Goal: Contribute content

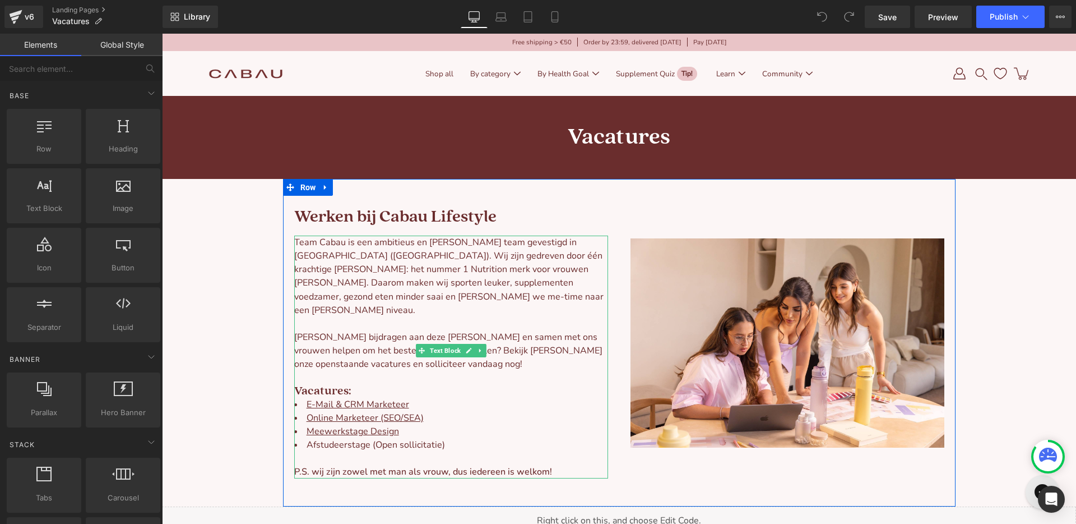
click at [376, 438] on li "Afstudeerstage (Open sollicitatie)" at bounding box center [451, 444] width 314 height 13
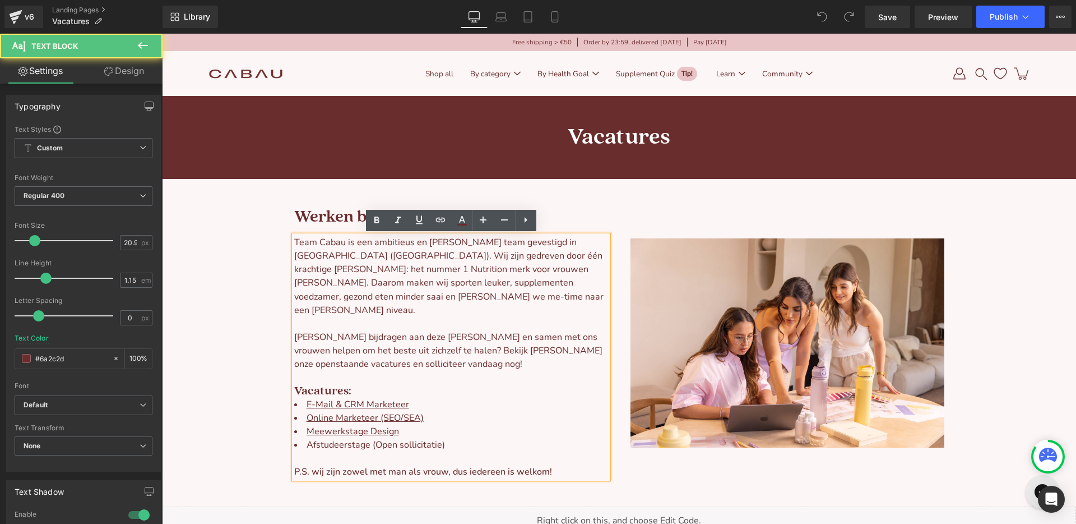
click at [376, 438] on span "Afstudeerstage (Open sollicitatie)" at bounding box center [376, 444] width 138 height 12
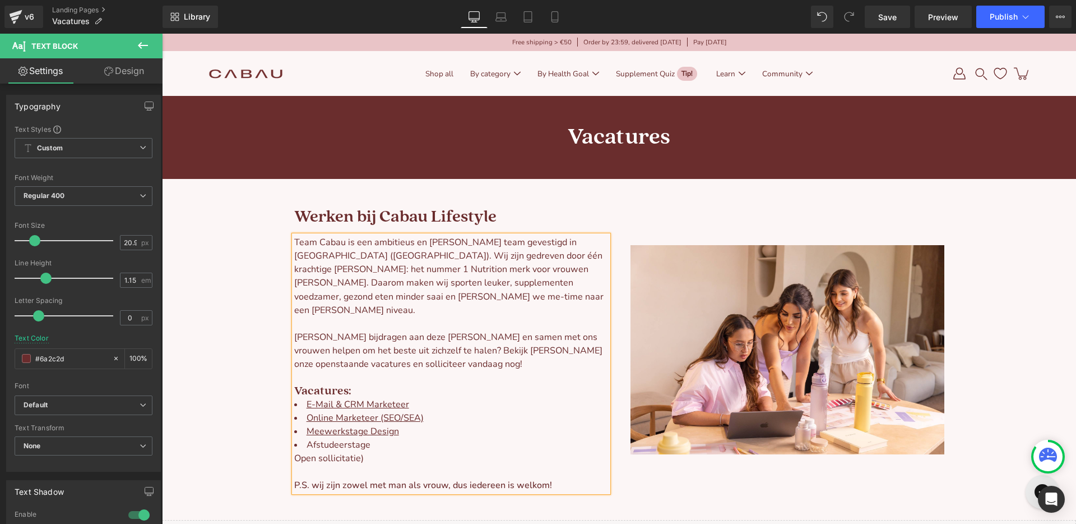
click at [367, 442] on li "Afstudeerstage Open sollicitatie)" at bounding box center [451, 451] width 314 height 27
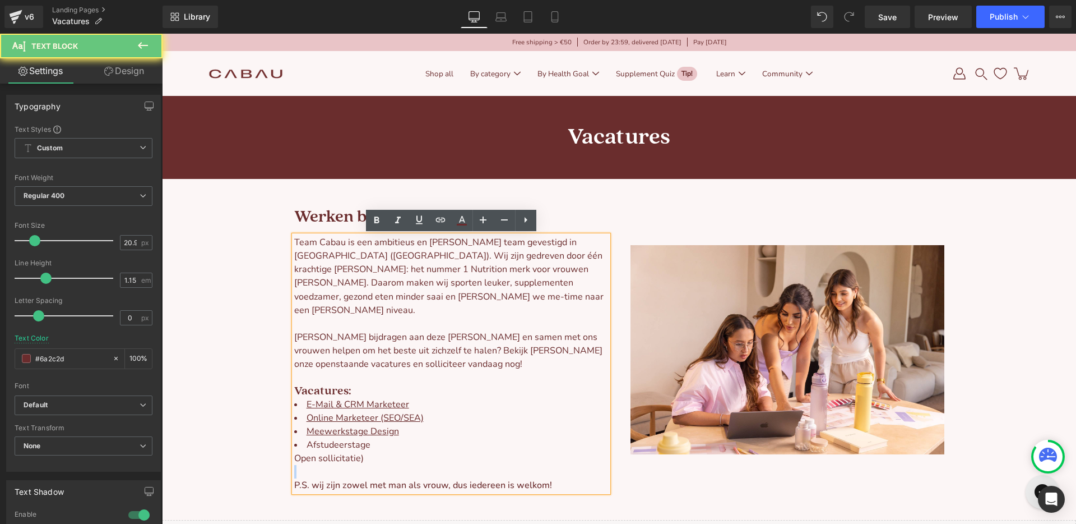
click at [367, 442] on li "Afstudeerstage Open sollicitatie)" at bounding box center [451, 451] width 314 height 27
click at [365, 446] on li "Afstudeerstage Open sollicitatie)" at bounding box center [451, 451] width 314 height 27
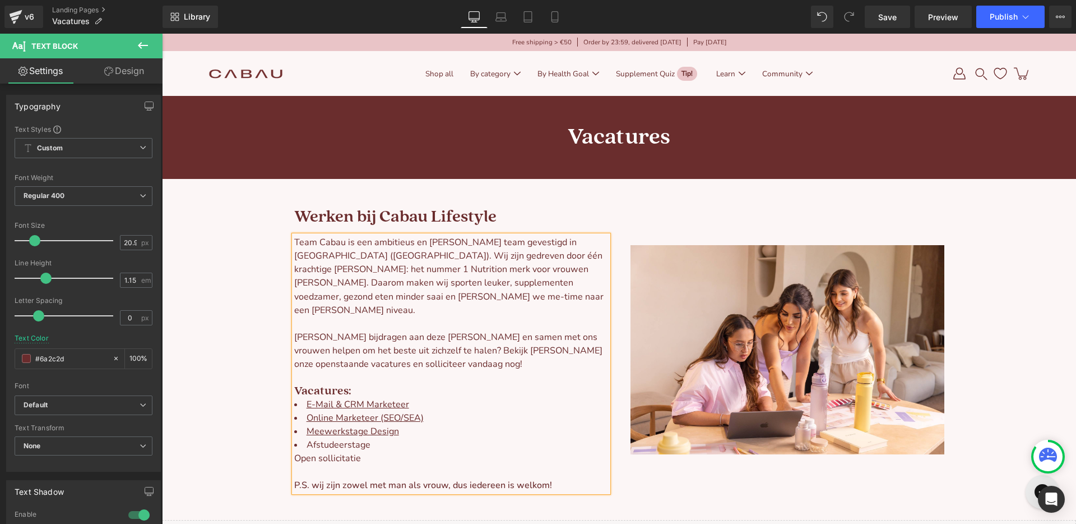
click at [342, 444] on span "Afstudeerstage Open sollicitatie" at bounding box center [332, 451] width 76 height 26
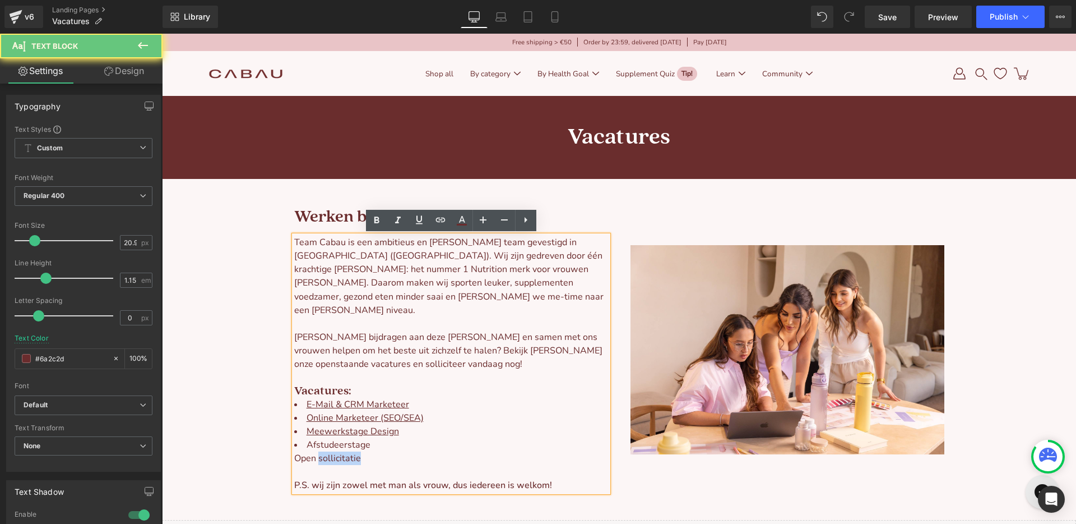
click at [342, 444] on span "Afstudeerstage Open sollicitatie" at bounding box center [332, 451] width 76 height 26
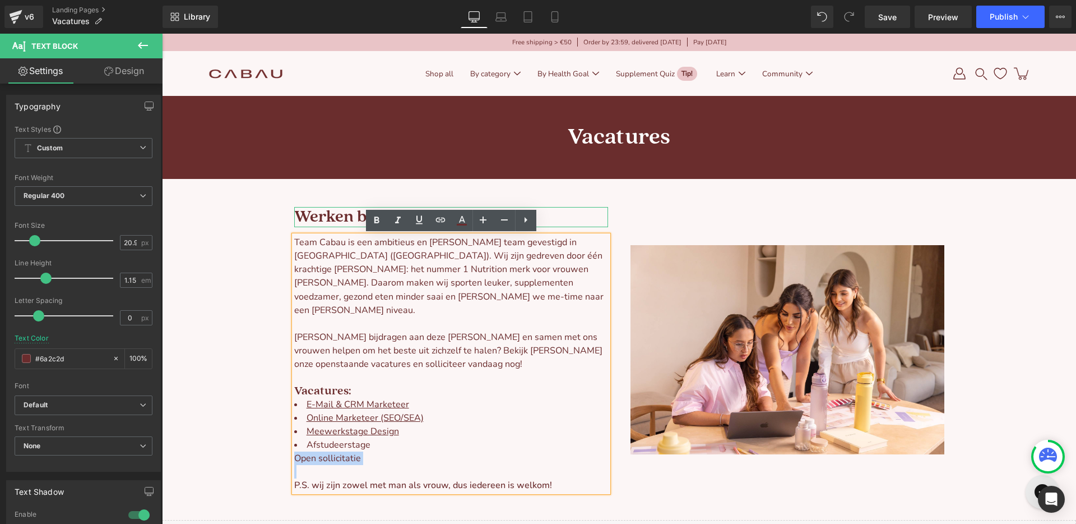
click at [536, 220] on h1 "Werken bij Cabau Lifestyle" at bounding box center [451, 217] width 314 height 20
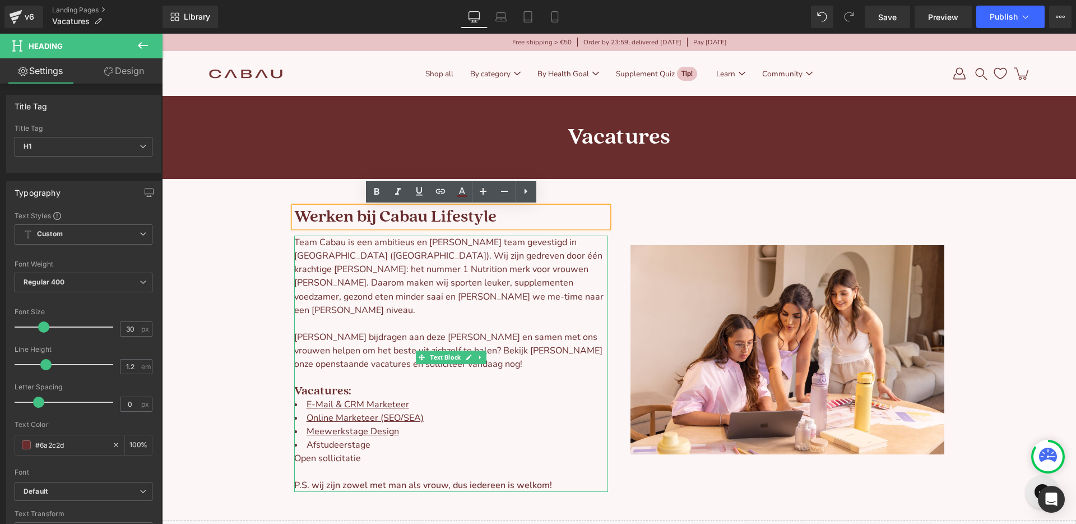
click at [325, 447] on span "Afstudeerstage Open sollicitatie" at bounding box center [332, 451] width 76 height 26
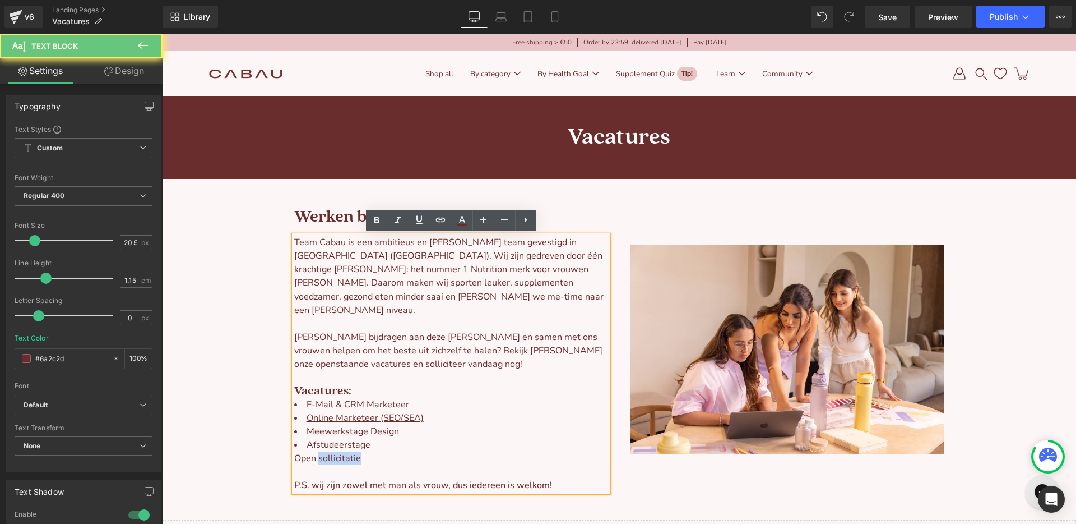
click at [325, 447] on span "Afstudeerstage Open sollicitatie" at bounding box center [332, 451] width 76 height 26
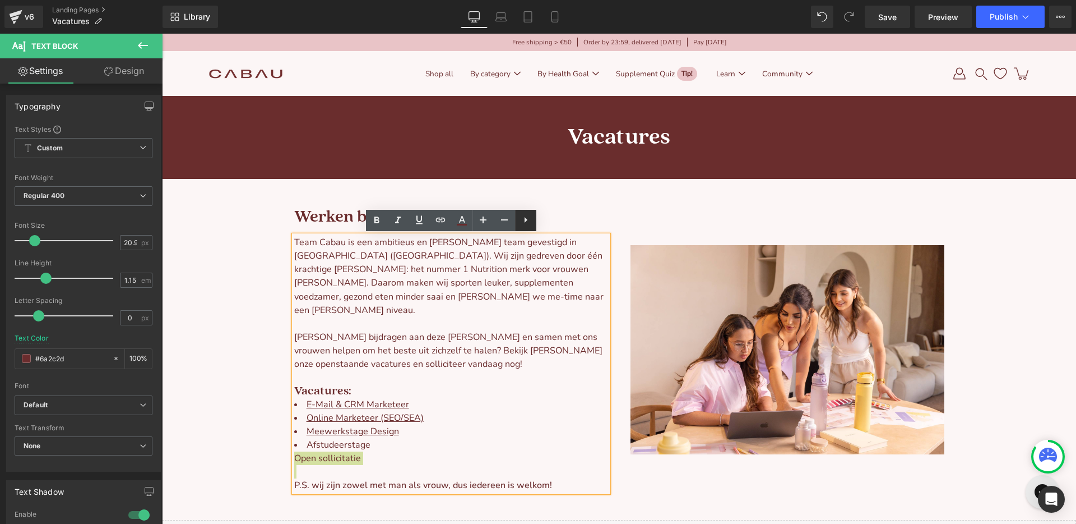
click at [530, 223] on icon at bounding box center [525, 219] width 13 height 13
click at [526, 222] on icon at bounding box center [526, 219] width 2 height 7
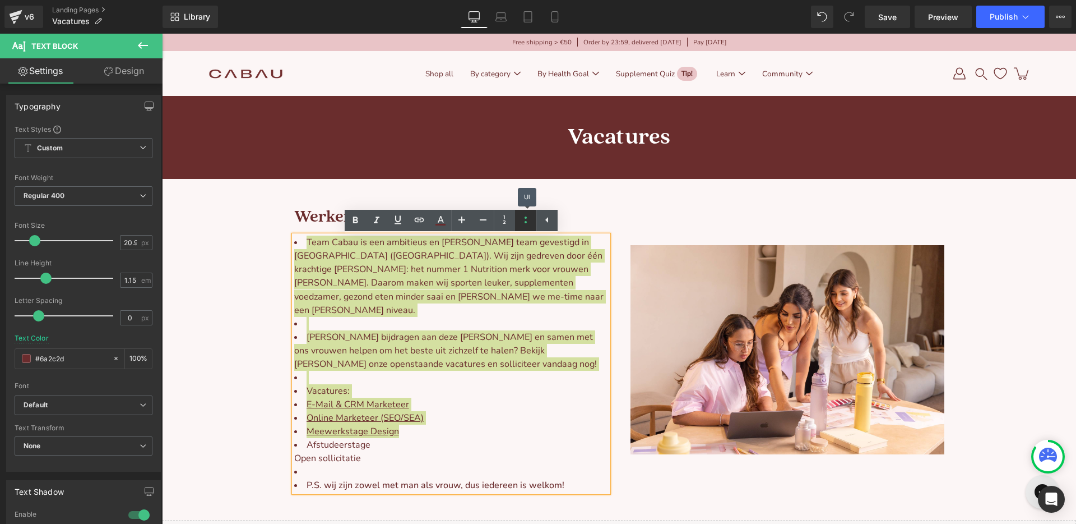
click at [526, 222] on icon at bounding box center [526, 219] width 2 height 7
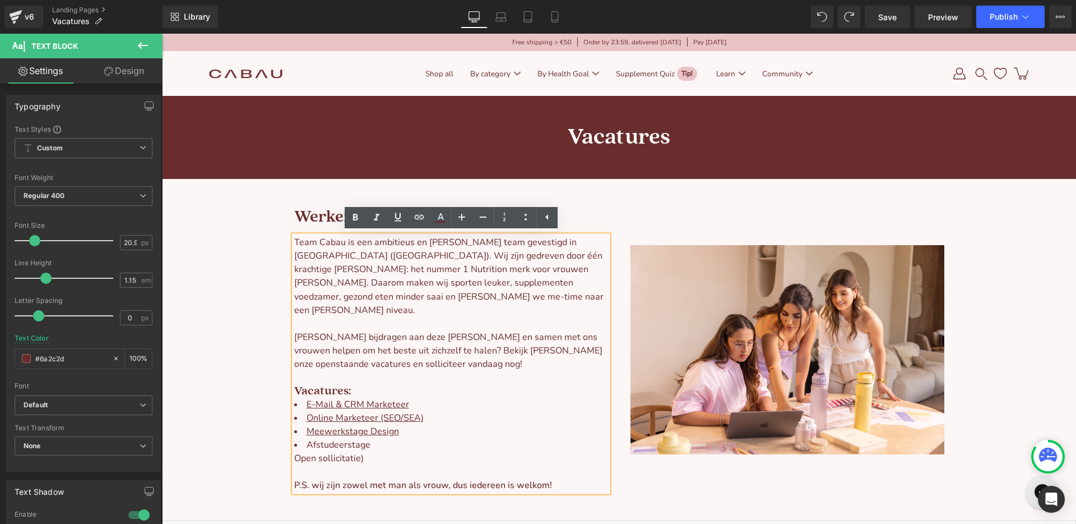
click at [312, 447] on span "Afstudeerstage Open sollicitatie)" at bounding box center [332, 451] width 76 height 26
click at [377, 438] on li "Afstudeerstage Open sollicitatie)" at bounding box center [451, 451] width 314 height 27
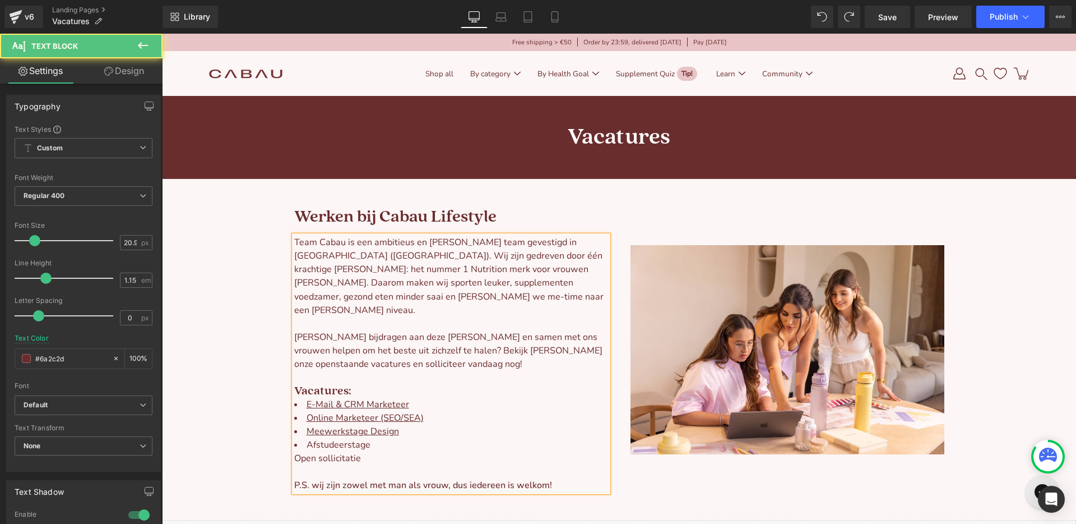
click at [317, 438] on span "Afstudeerstage Open sollicitatie" at bounding box center [332, 451] width 76 height 26
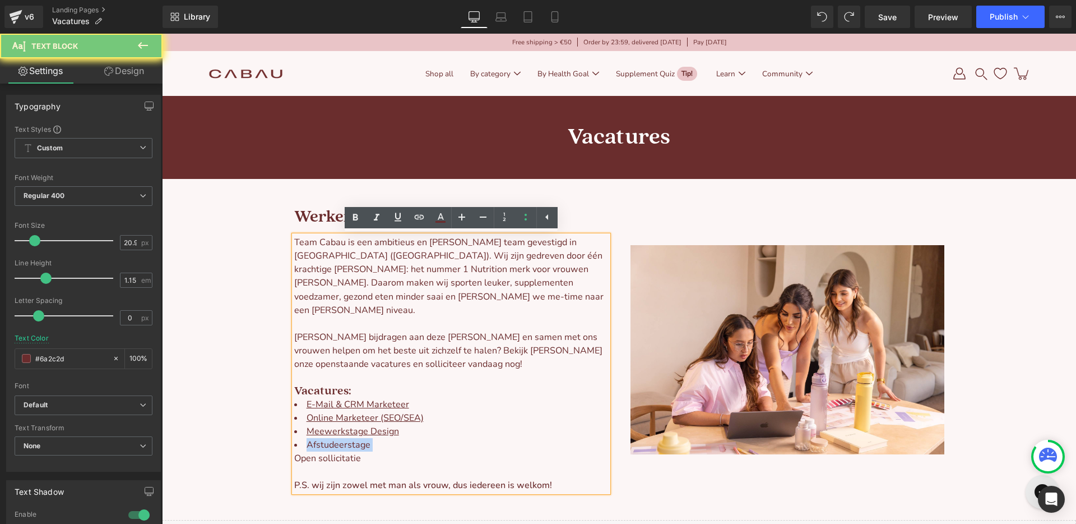
click at [317, 438] on span "Afstudeerstage Open sollicitatie" at bounding box center [332, 451] width 76 height 26
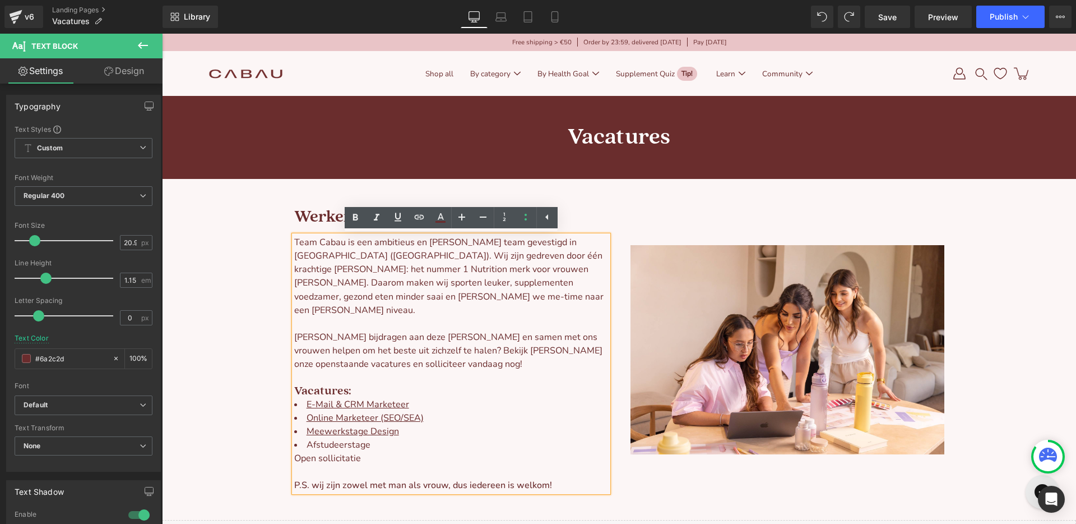
click at [353, 448] on span "Afstudeerstage Open sollicitatie" at bounding box center [332, 451] width 76 height 26
click at [340, 448] on span "Afstudeerstage Open sollicitatie" at bounding box center [332, 451] width 76 height 26
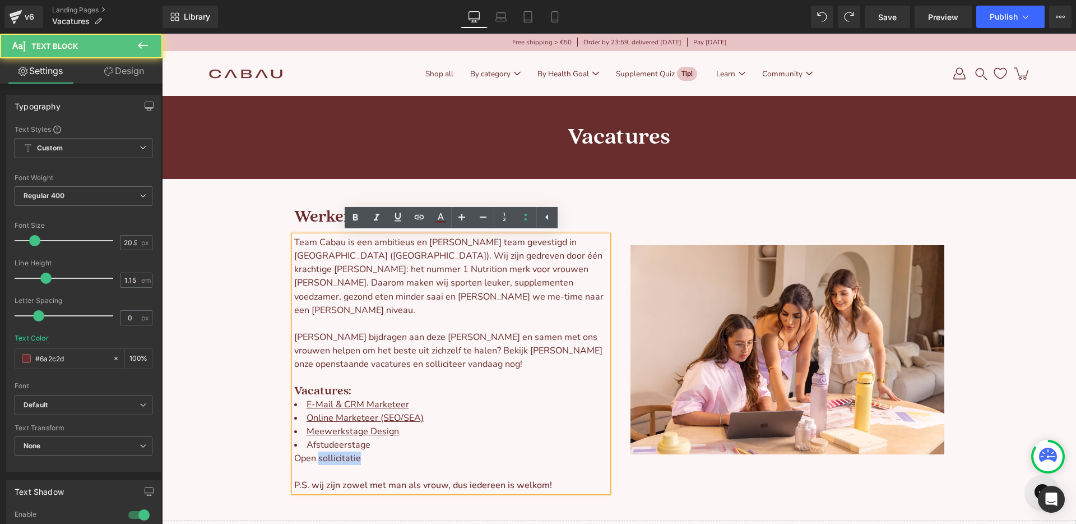
click at [340, 448] on span "Afstudeerstage Open sollicitatie" at bounding box center [332, 451] width 76 height 26
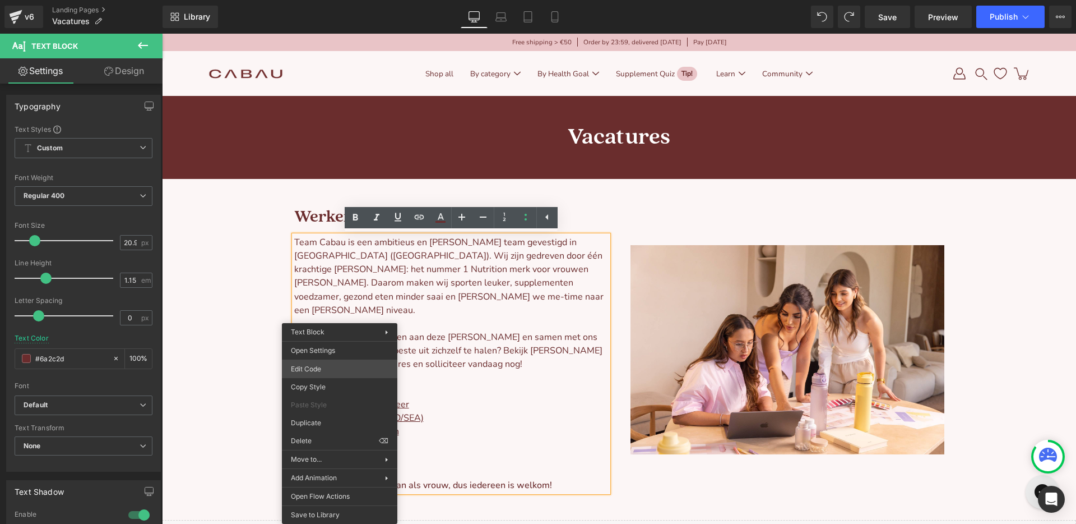
click at [329, 0] on div "You are previewing how the will restyle your page. You can not edit Elements in…" at bounding box center [538, 0] width 1076 height 0
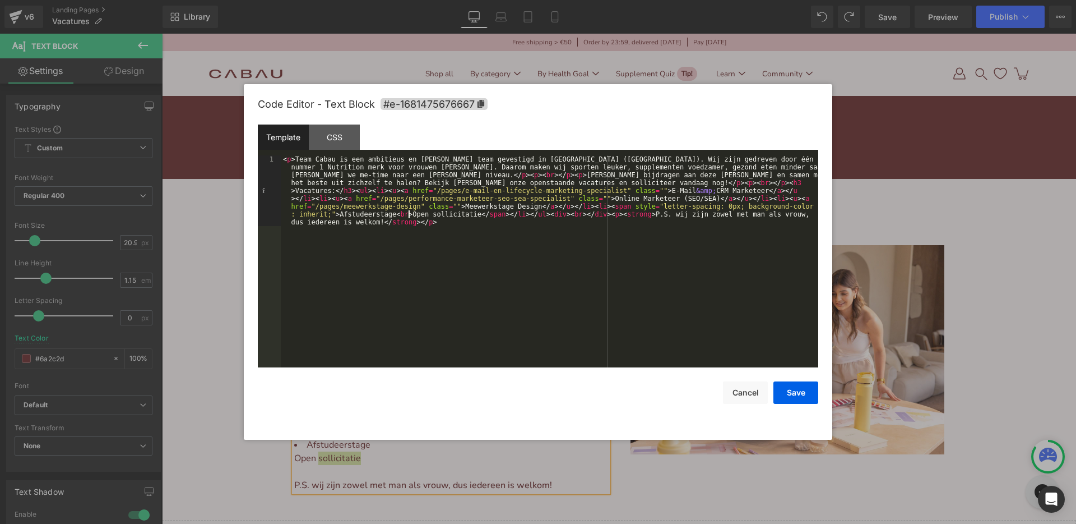
click at [410, 213] on div "< p > Team Cabau is een ambitieus en [PERSON_NAME] team gevestigd in [GEOGRAPHI…" at bounding box center [550, 331] width 538 height 353
click at [415, 215] on div "< p > Team Cabau is een ambitieus en [PERSON_NAME] team gevestigd in [GEOGRAPHI…" at bounding box center [550, 331] width 538 height 353
click at [413, 215] on div "< p > Team Cabau is een ambitieus en [PERSON_NAME] team gevestigd in [GEOGRAPHI…" at bounding box center [550, 331] width 538 height 353
drag, startPoint x: 448, startPoint y: 214, endPoint x: 429, endPoint y: 214, distance: 19.1
click at [429, 214] on div "< p > Team Cabau is een ambitieus en [PERSON_NAME] team gevestigd in [GEOGRAPHI…" at bounding box center [550, 331] width 538 height 353
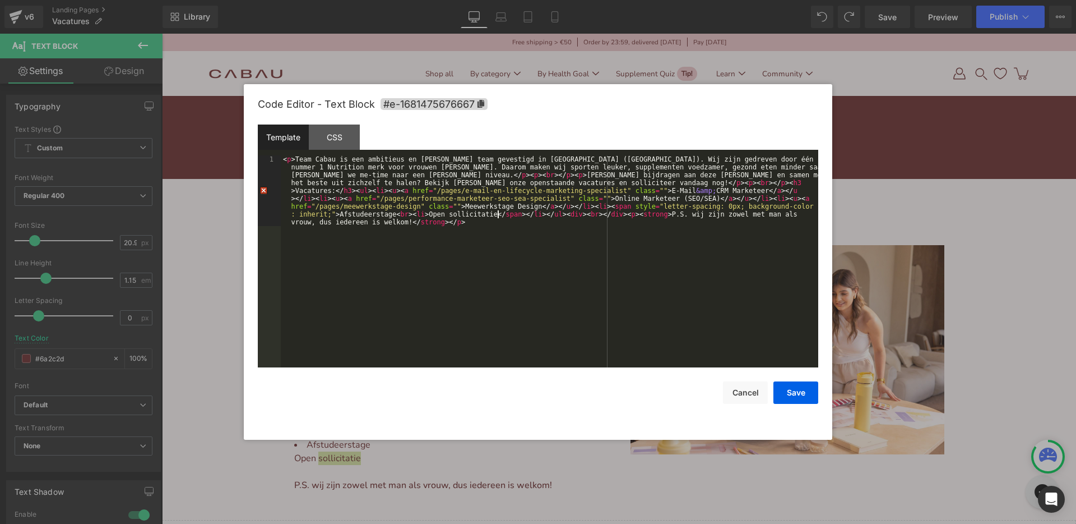
click at [498, 216] on div "< p > Team Cabau is een ambitieus en [PERSON_NAME] team gevestigd in [GEOGRAPHI…" at bounding box center [550, 331] width 538 height 353
drag, startPoint x: 412, startPoint y: 214, endPoint x: 397, endPoint y: 214, distance: 15.1
click at [397, 214] on div "< p > Team Cabau is een ambitieus en [PERSON_NAME] team gevestigd in [GEOGRAPHI…" at bounding box center [550, 331] width 538 height 353
click at [785, 390] on button "Save" at bounding box center [796, 392] width 45 height 22
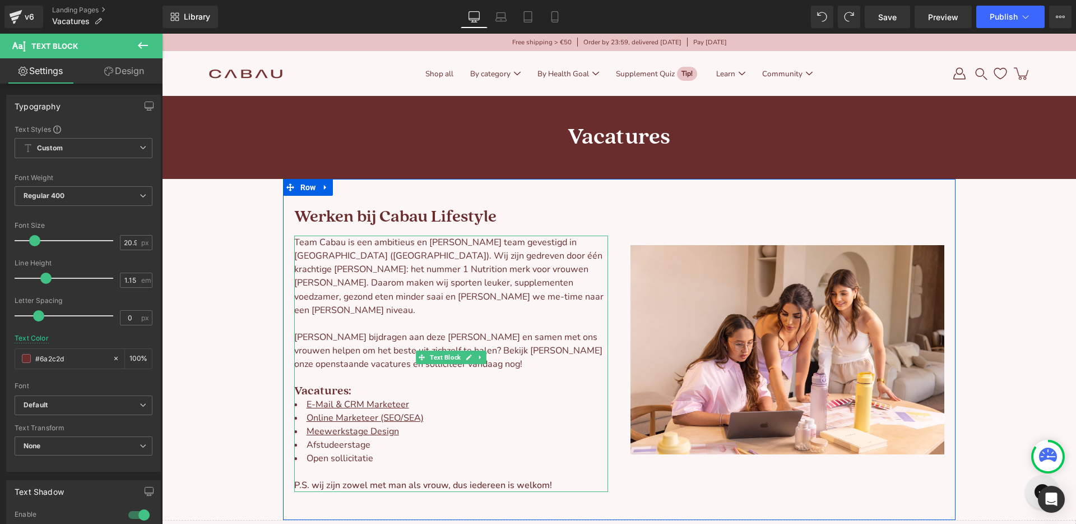
click at [355, 451] on li "Open sollicitatie" at bounding box center [451, 457] width 314 height 13
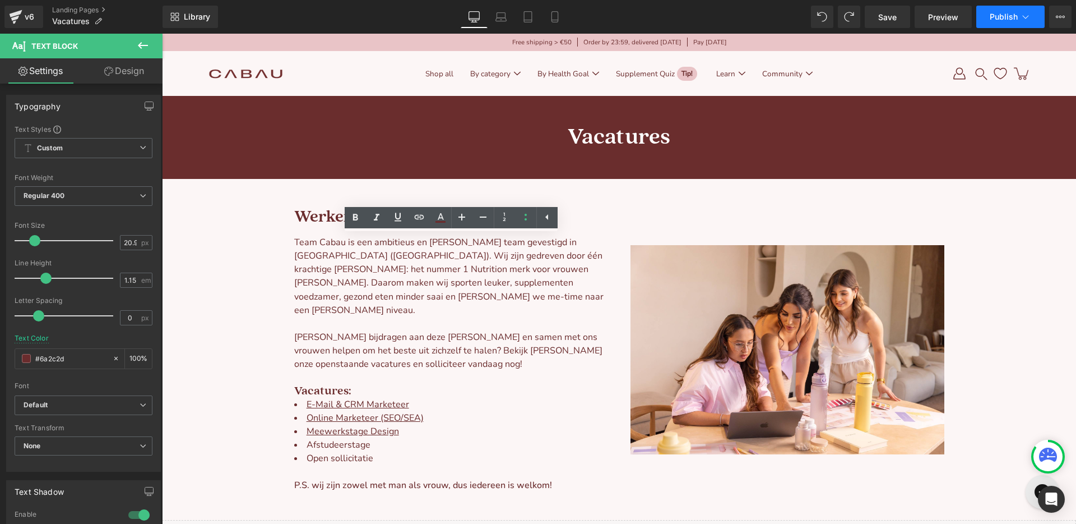
click at [1010, 18] on span "Publish" at bounding box center [1004, 16] width 28 height 9
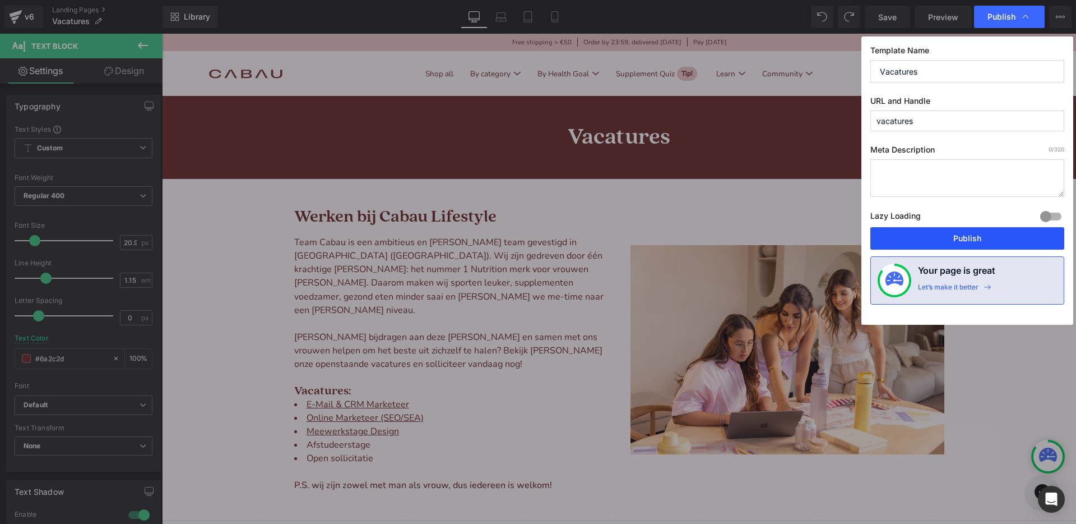
click at [923, 238] on button "Publish" at bounding box center [967, 238] width 194 height 22
